Goal: Find contact information: Find contact information

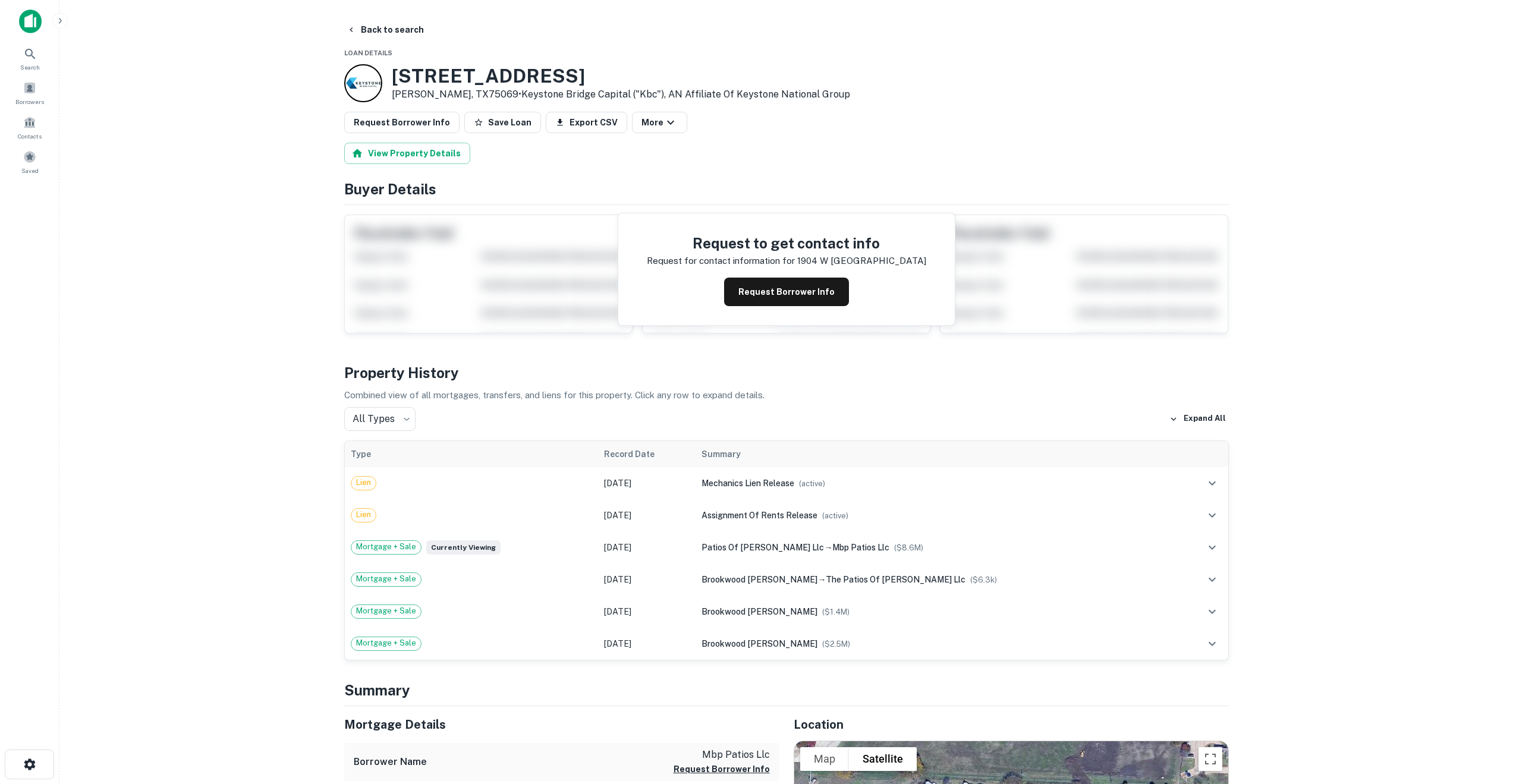
click at [359, 87] on div at bounding box center [363, 83] width 38 height 38
click at [766, 296] on button "Request Borrower Info" at bounding box center [786, 292] width 125 height 29
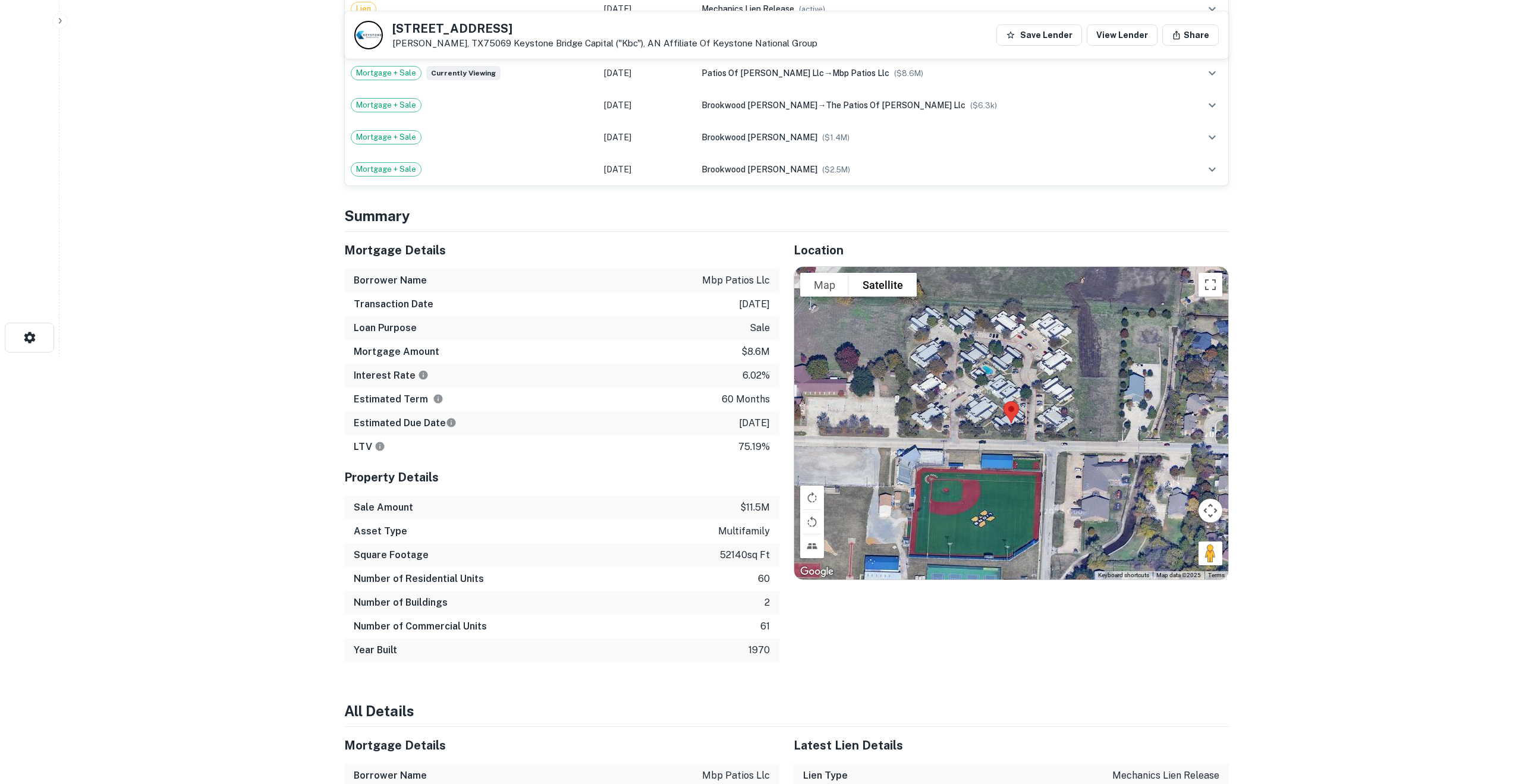
scroll to position [427, 0]
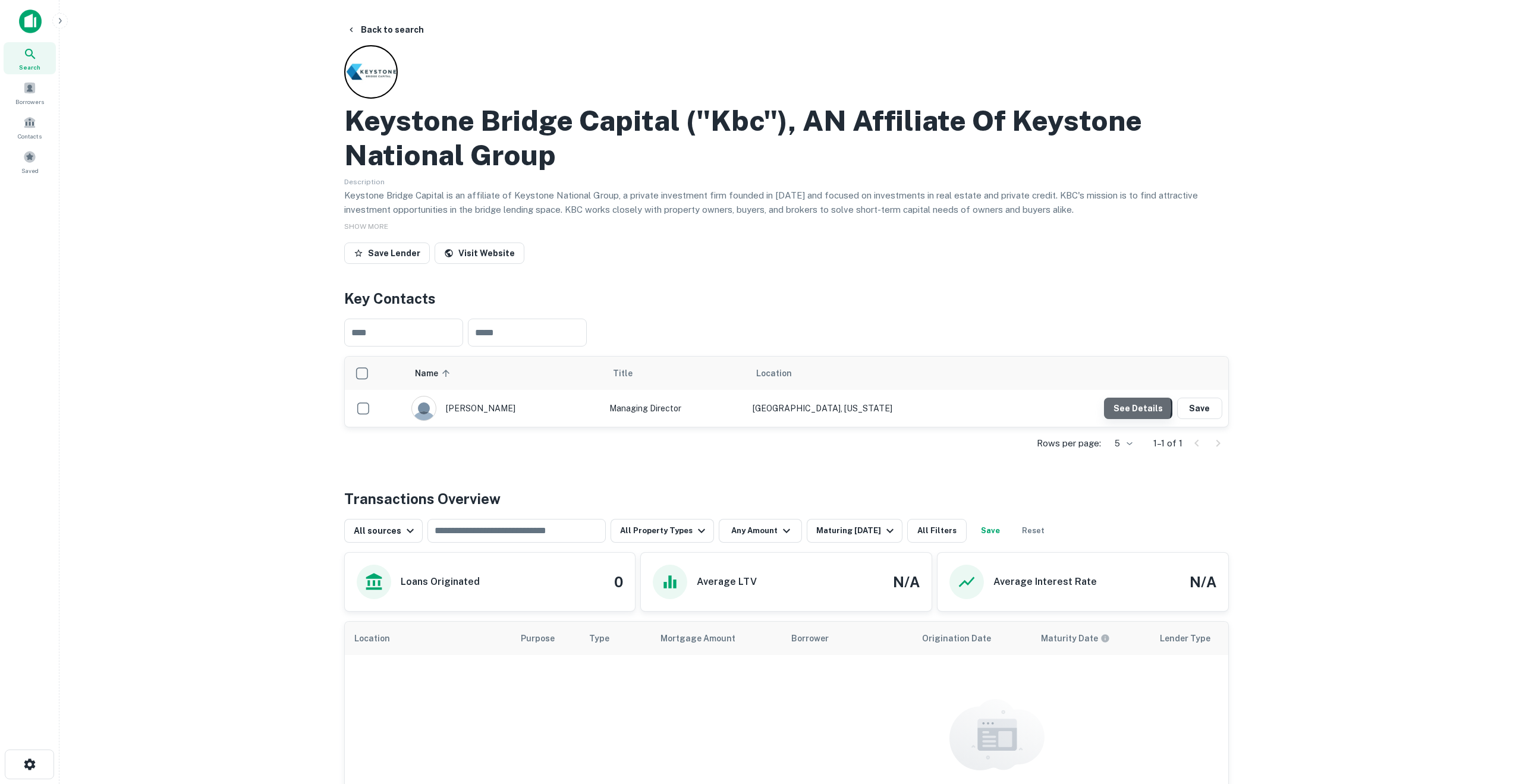
click at [1128, 406] on button "See Details" at bounding box center [1138, 407] width 68 height 21
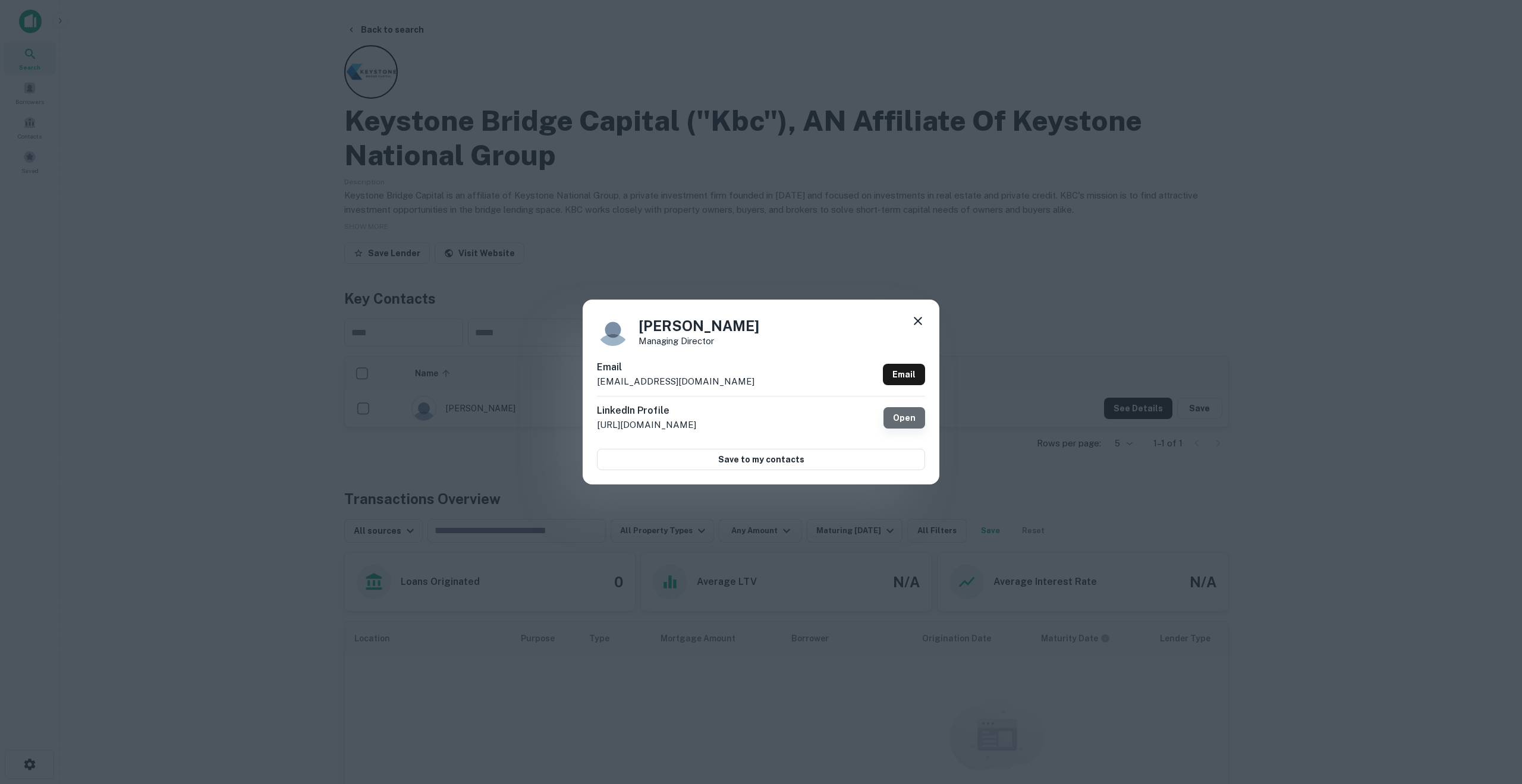
click at [910, 419] on link "Open" at bounding box center [904, 416] width 42 height 21
click at [917, 321] on icon at bounding box center [917, 321] width 8 height 8
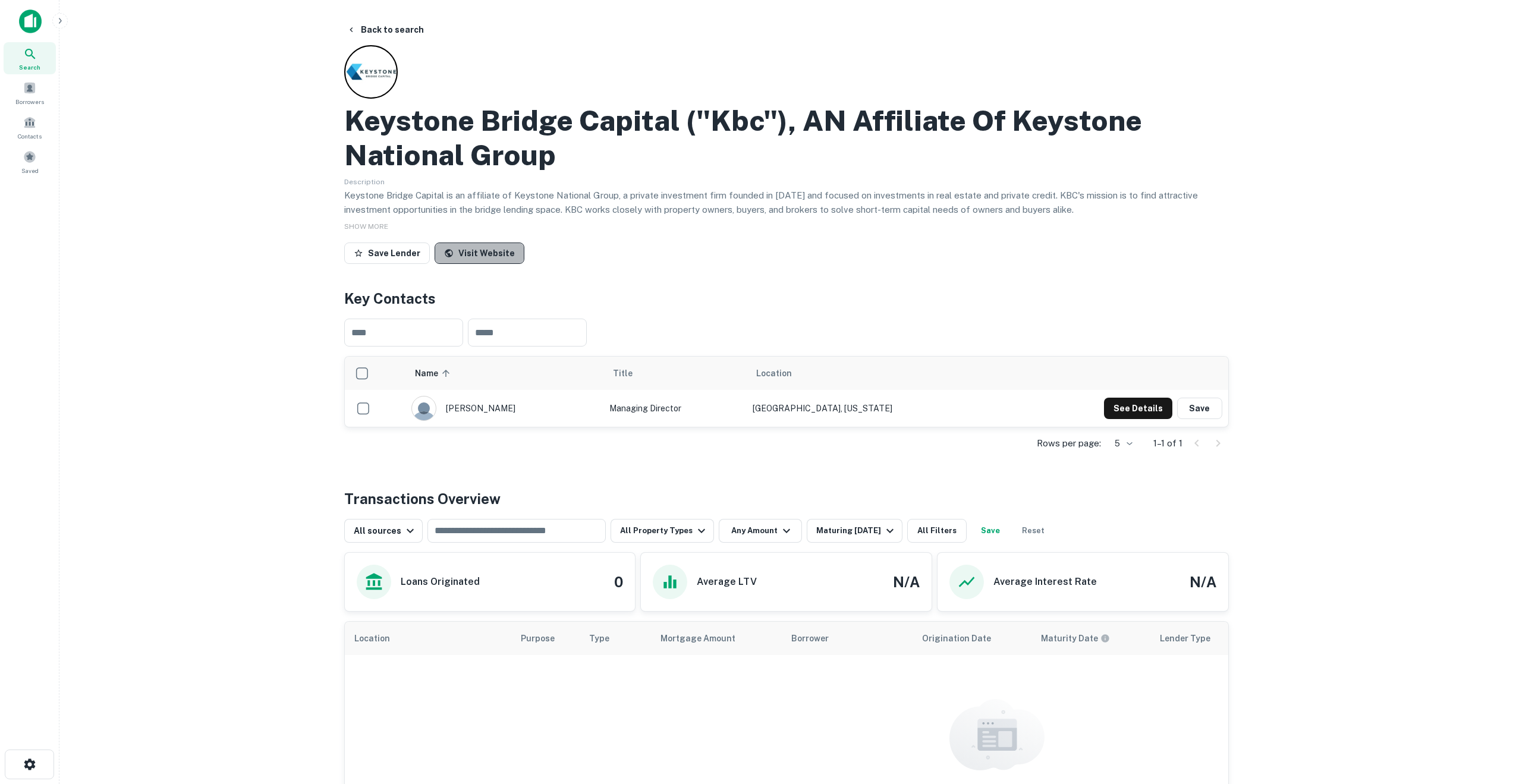
click at [484, 255] on link "Visit Website" at bounding box center [480, 253] width 90 height 21
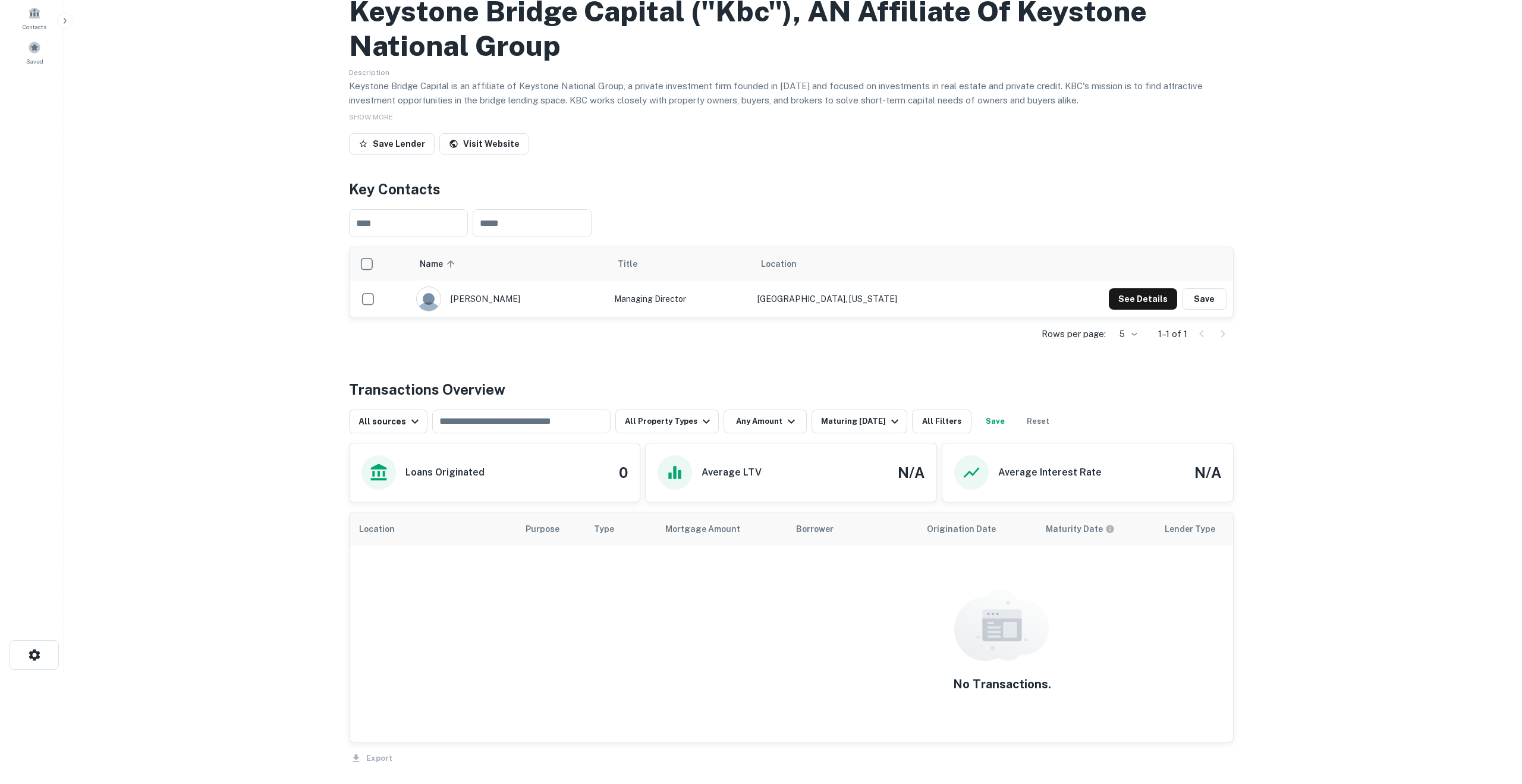
scroll to position [70, 0]
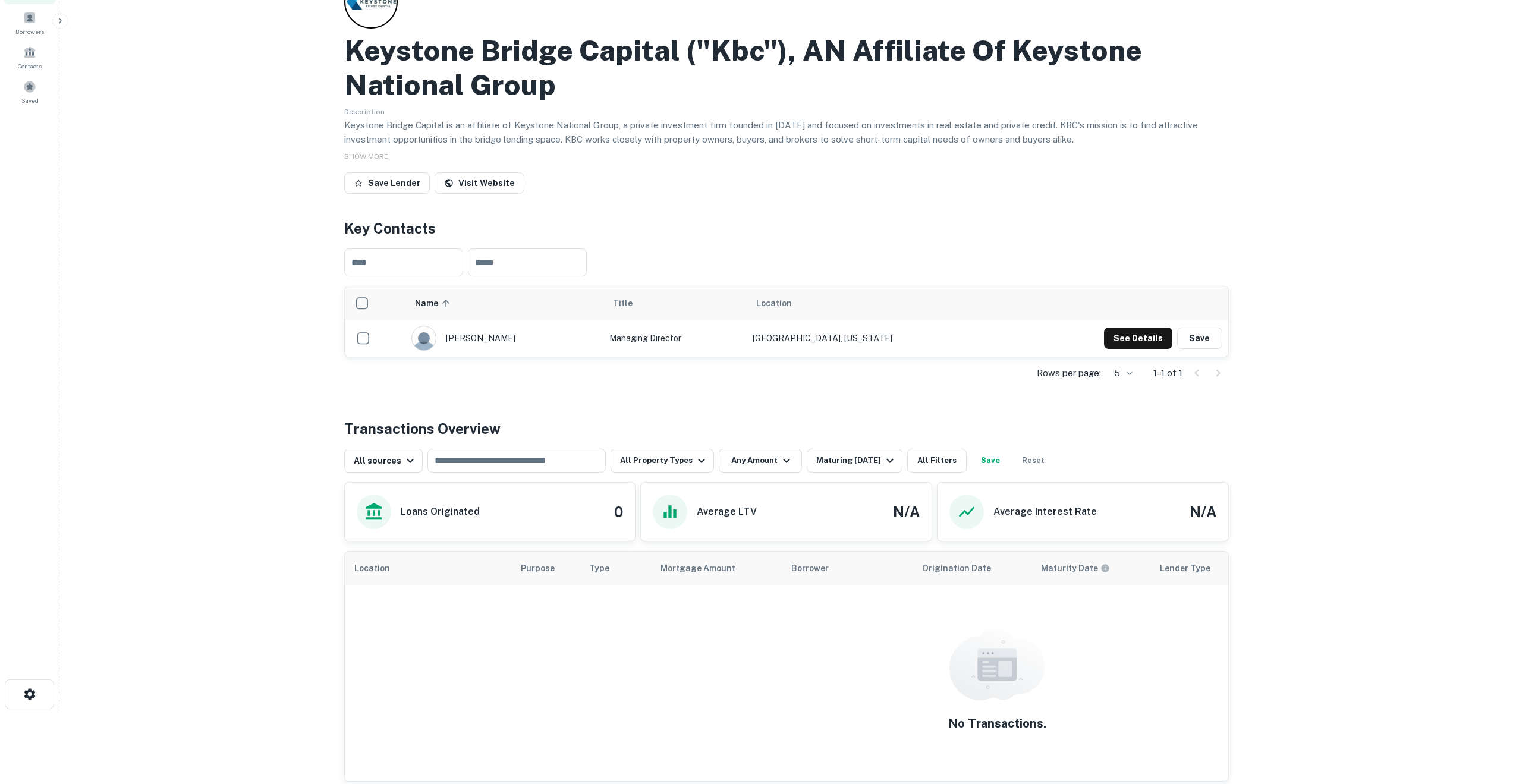
drag, startPoint x: 460, startPoint y: 338, endPoint x: 510, endPoint y: 331, distance: 50.5
click at [510, 331] on div "ben clifford" at bounding box center [505, 338] width 186 height 25
click at [1142, 340] on button "See Details" at bounding box center [1138, 338] width 68 height 21
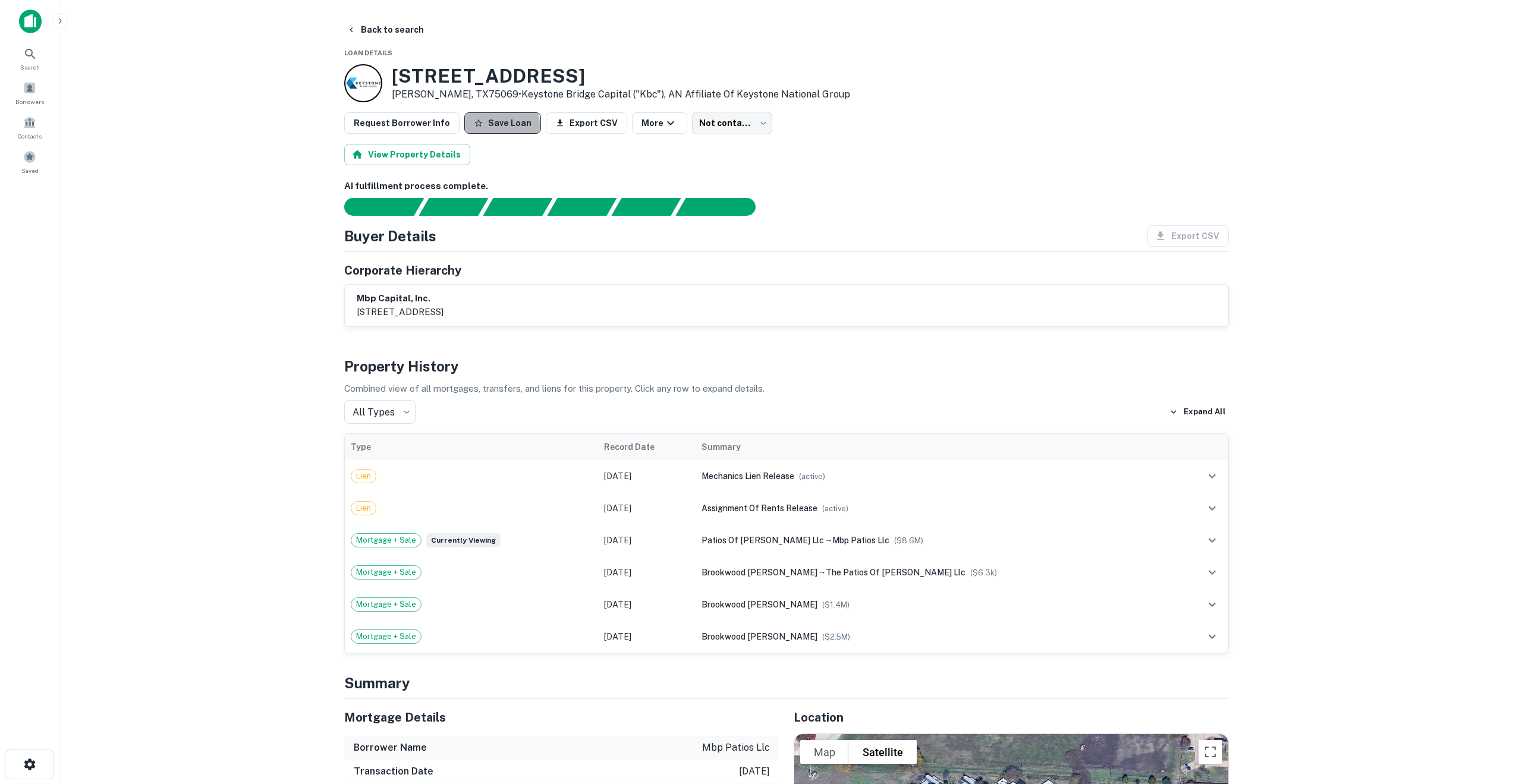
click at [488, 126] on button "Save Loan" at bounding box center [503, 122] width 77 height 21
click at [359, 79] on div at bounding box center [363, 83] width 38 height 38
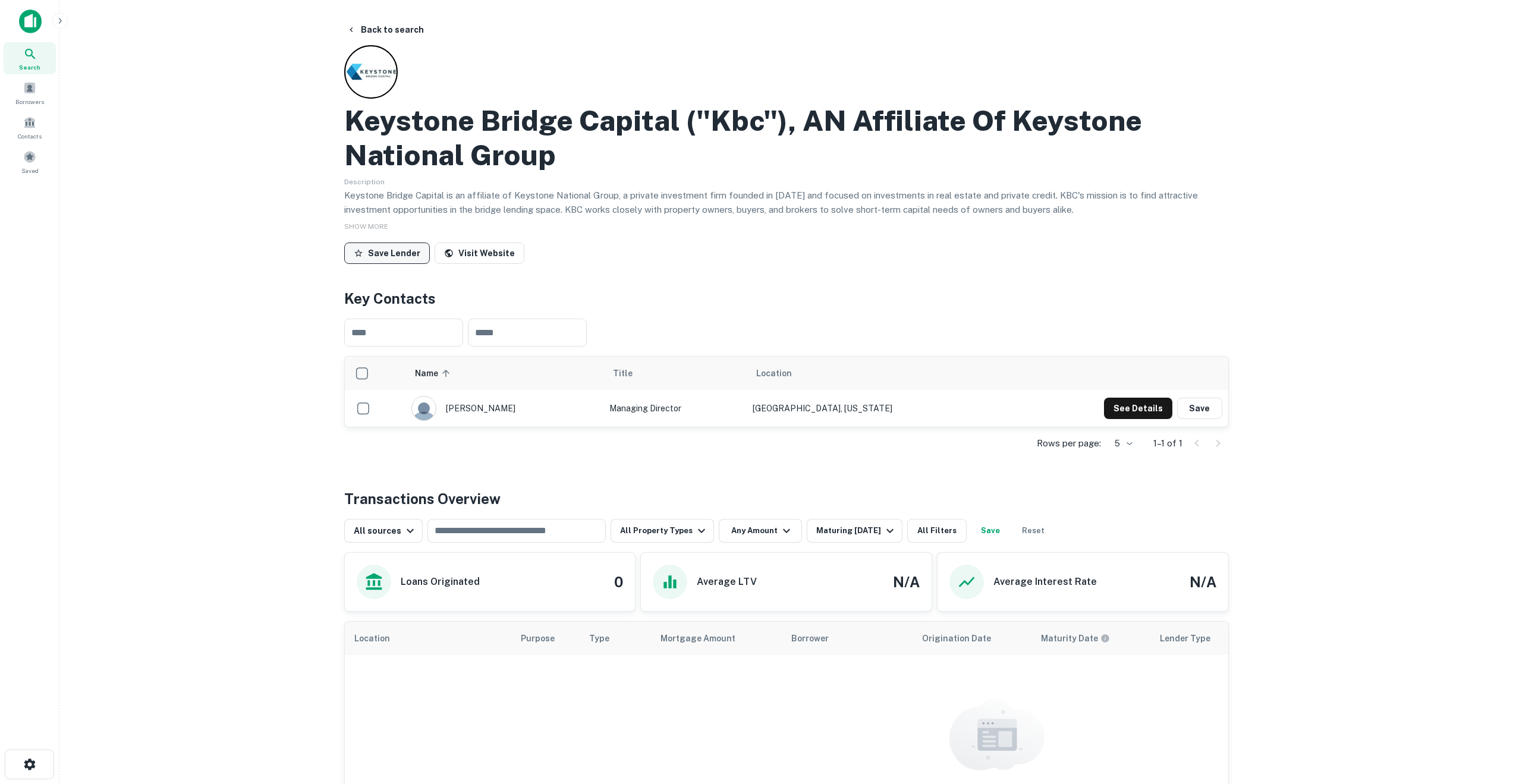
click at [378, 255] on button "Save Lender" at bounding box center [387, 253] width 86 height 21
click at [1131, 404] on button "See Details" at bounding box center [1138, 407] width 68 height 21
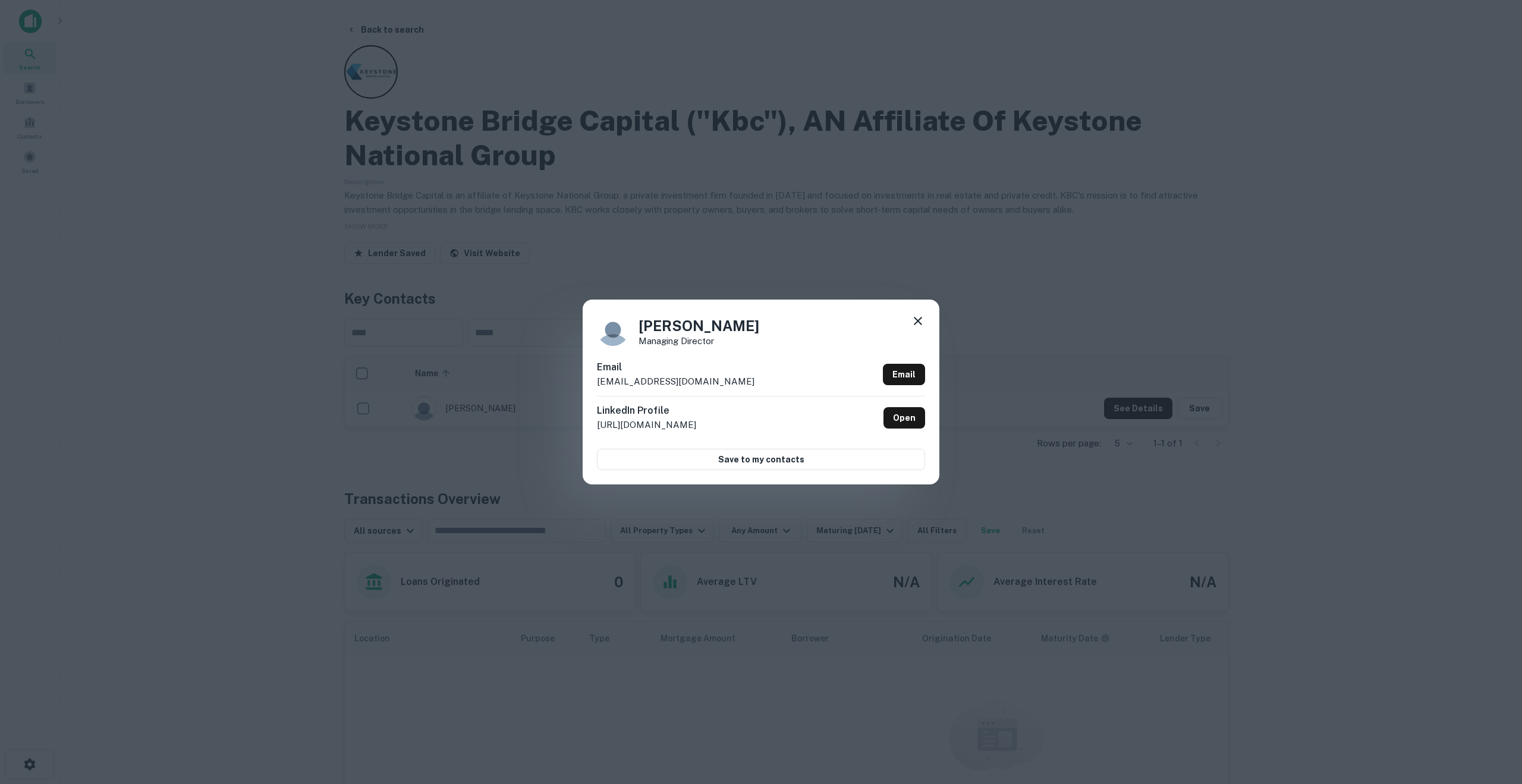
drag, startPoint x: 641, startPoint y: 328, endPoint x: 739, endPoint y: 382, distance: 111.9
click at [739, 382] on div "[PERSON_NAME] Managing Director Email [EMAIL_ADDRESS][DOMAIN_NAME] Email Linked…" at bounding box center [761, 392] width 357 height 184
copy div "[PERSON_NAME] Managing Director Email [EMAIL_ADDRESS][DOMAIN_NAME]"
